Goal: Information Seeking & Learning: Compare options

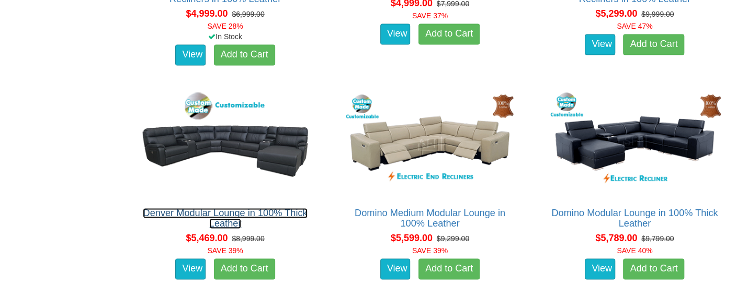
scroll to position [3241, 0]
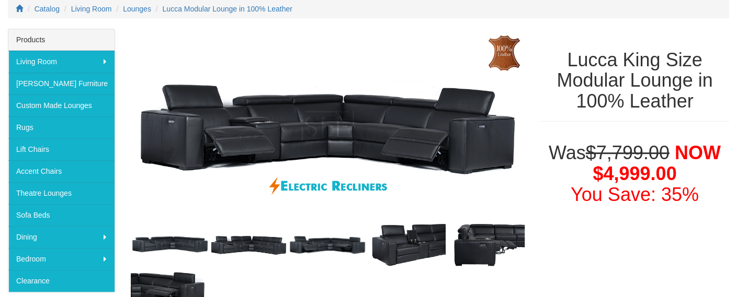
scroll to position [157, 0]
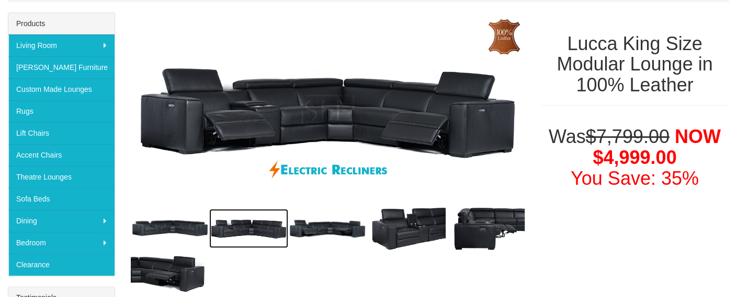
click at [246, 226] on img at bounding box center [248, 228] width 79 height 39
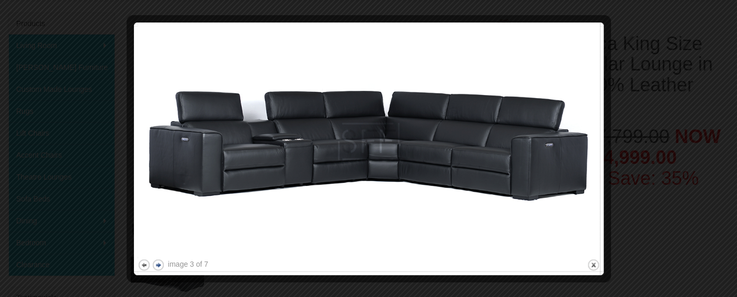
click at [155, 266] on button "next" at bounding box center [158, 265] width 13 height 13
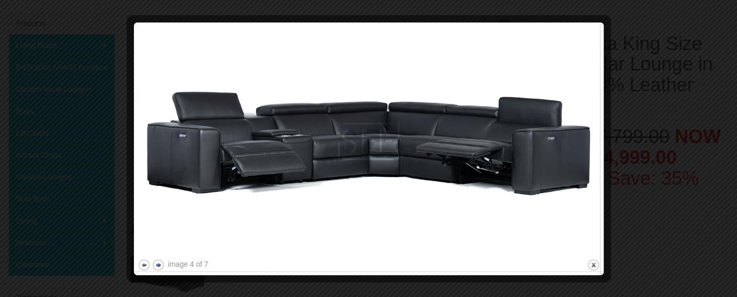
click at [156, 266] on button "next" at bounding box center [158, 265] width 13 height 13
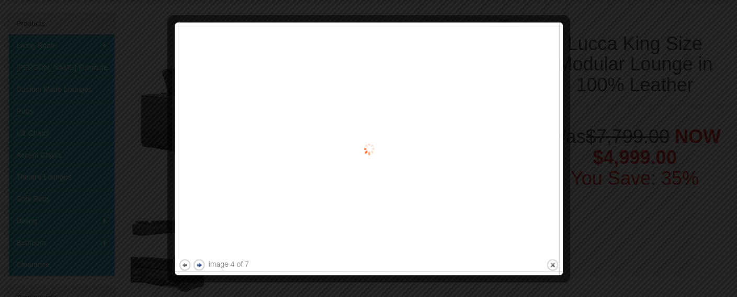
click at [156, 266] on div at bounding box center [368, 148] width 737 height 297
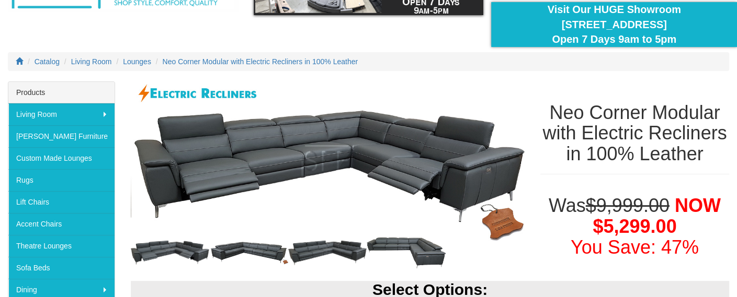
scroll to position [105, 0]
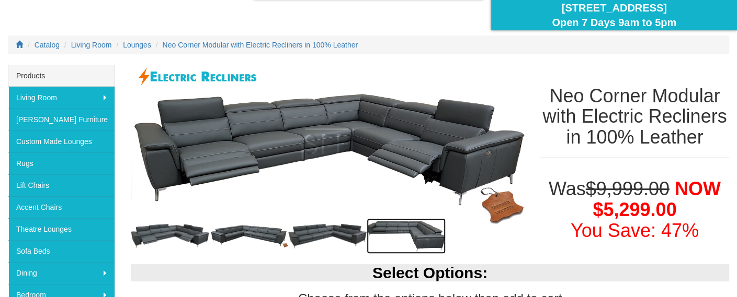
click at [419, 228] on img at bounding box center [405, 237] width 79 height 36
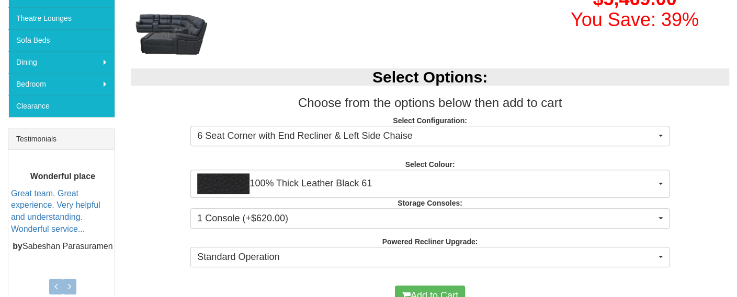
scroll to position [366, 0]
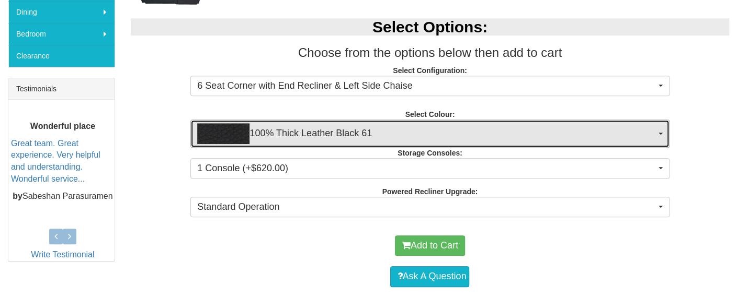
click at [336, 133] on span "100% Thick Leather Black 61" at bounding box center [426, 133] width 458 height 21
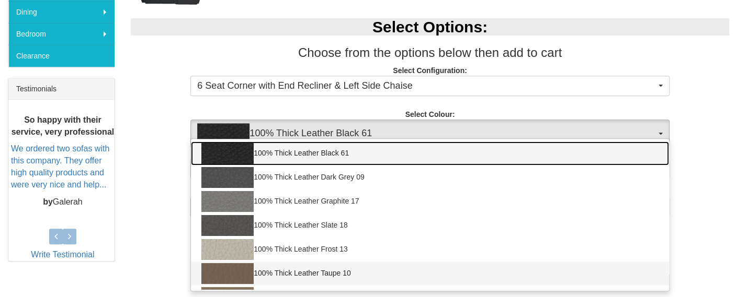
scroll to position [20, 0]
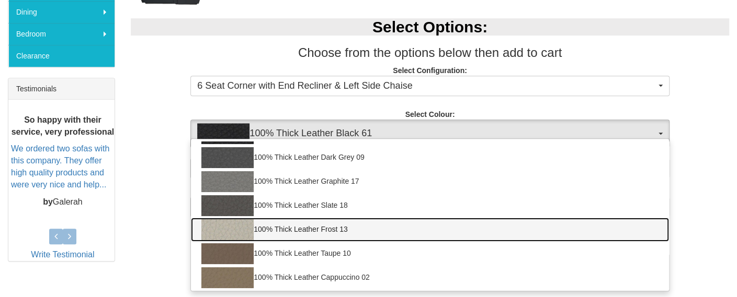
click at [243, 228] on img at bounding box center [227, 230] width 52 height 21
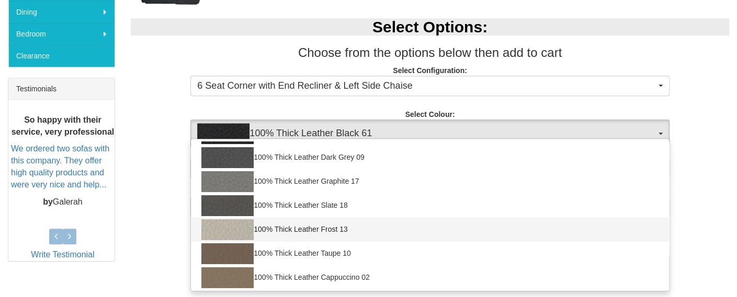
select select "1946"
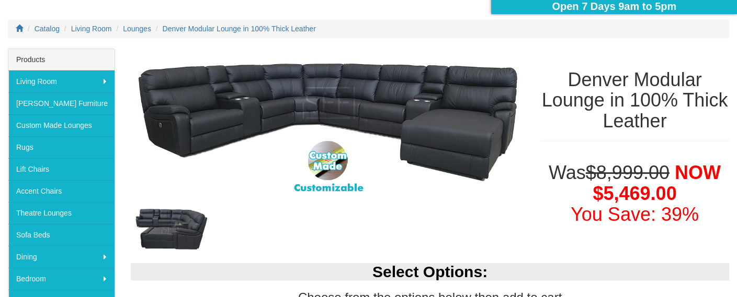
scroll to position [105, 0]
